Goal: Task Accomplishment & Management: Use online tool/utility

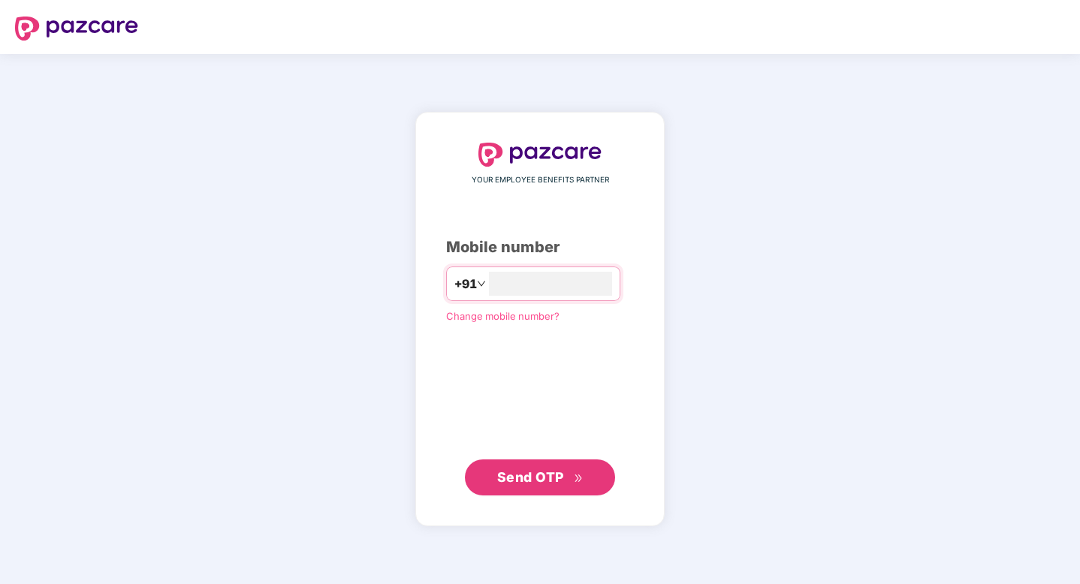
type input "**********"
click at [548, 488] on button "Send OTP" at bounding box center [540, 477] width 150 height 36
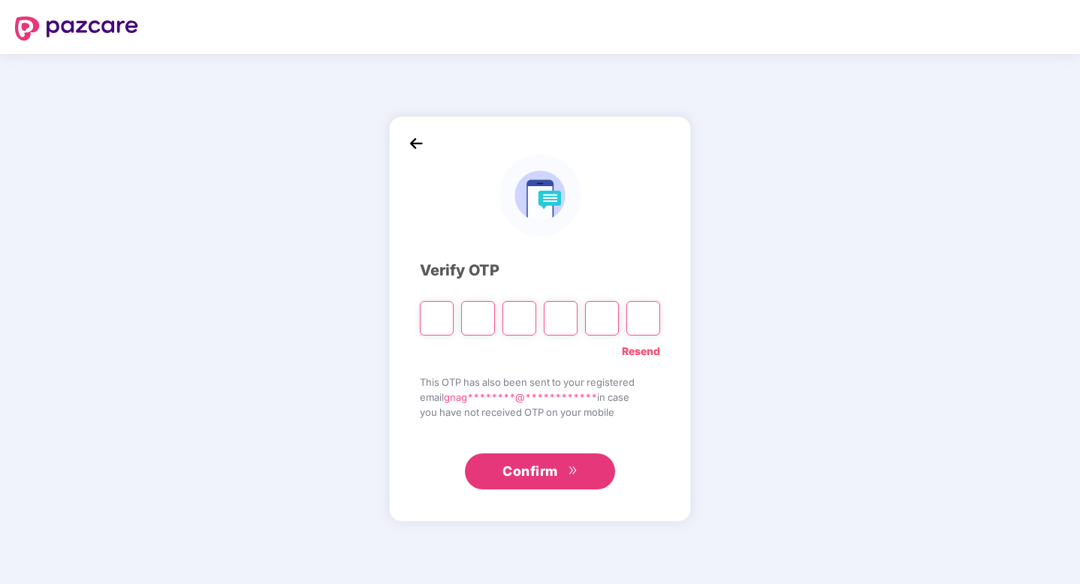
type input "*"
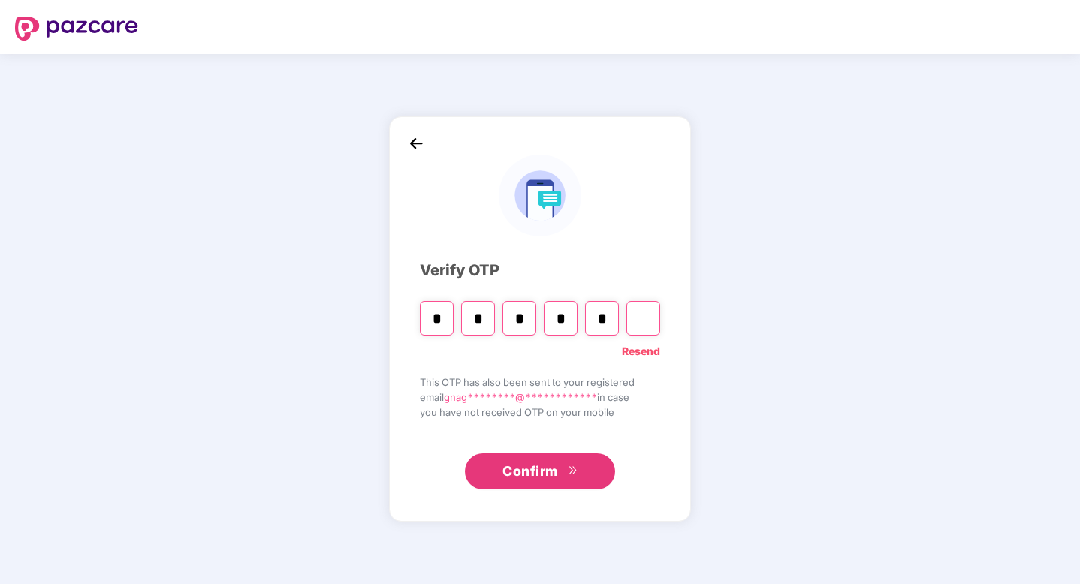
type input "*"
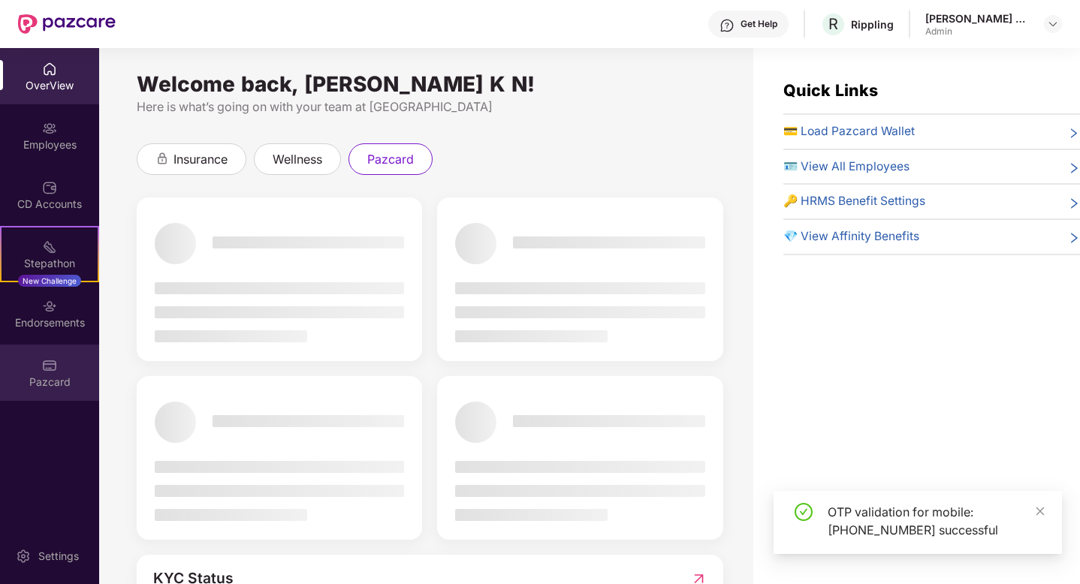
click at [47, 375] on div "Pazcard" at bounding box center [49, 382] width 99 height 15
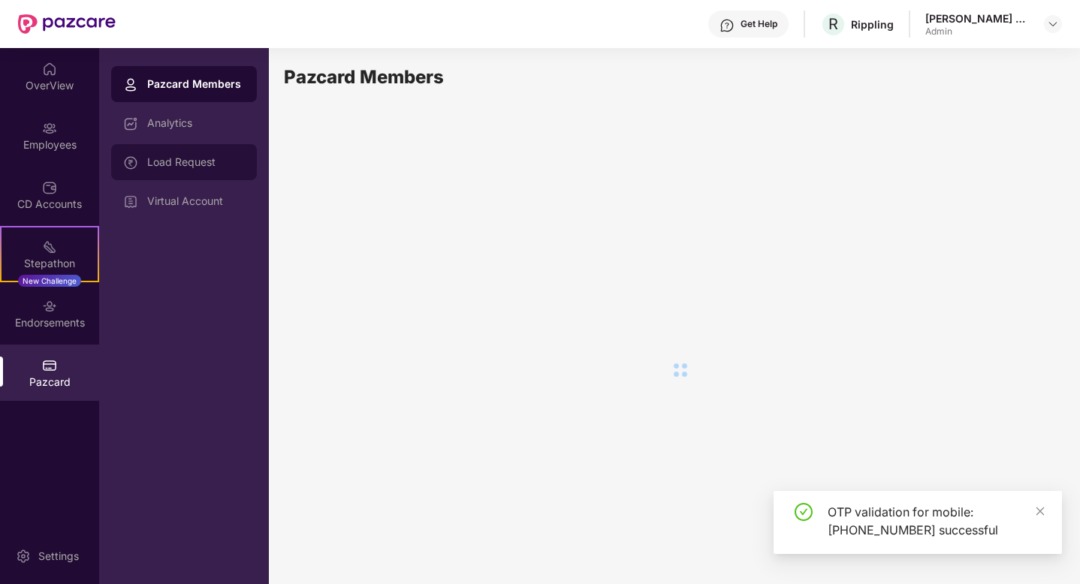
click at [186, 164] on div "Load Request" at bounding box center [196, 162] width 98 height 12
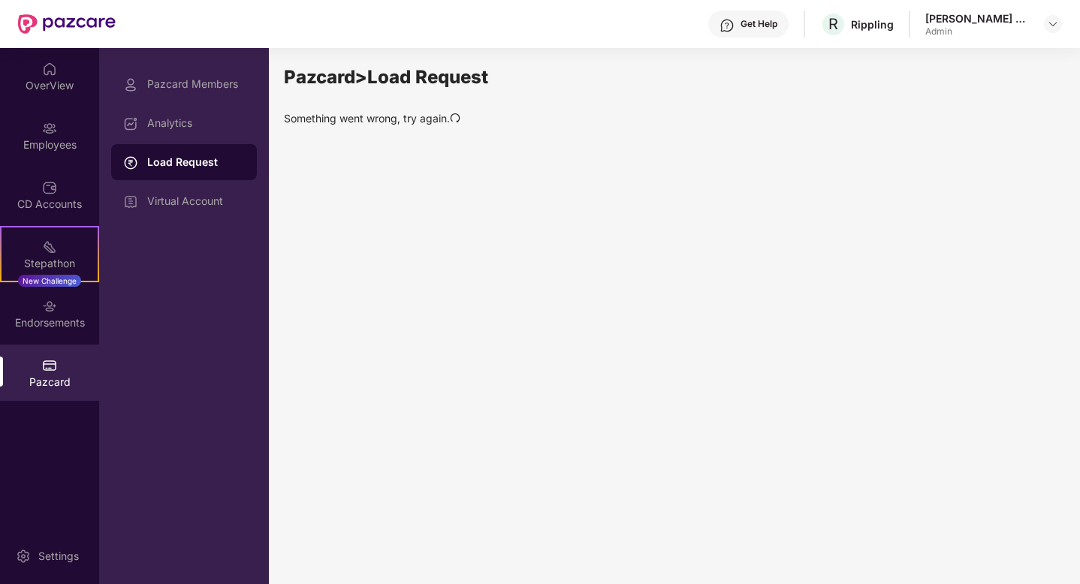
click at [455, 113] on icon "redo" at bounding box center [456, 117] width 10 height 9
